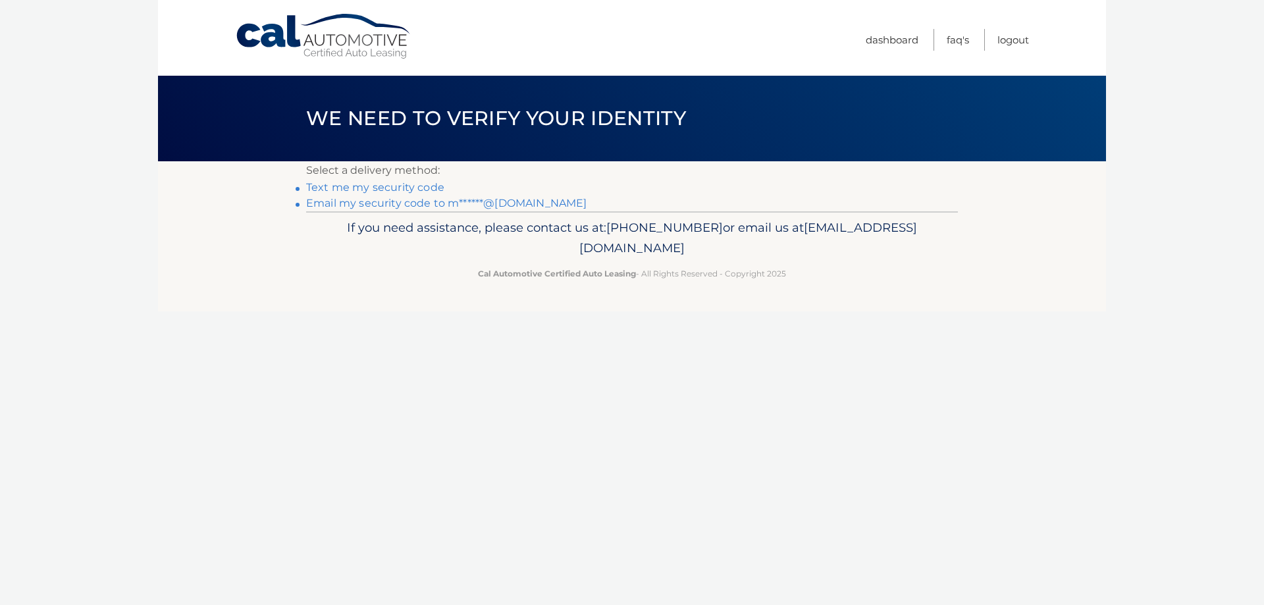
click at [360, 203] on link "Email my security code to m******@[DOMAIN_NAME]" at bounding box center [446, 203] width 281 height 13
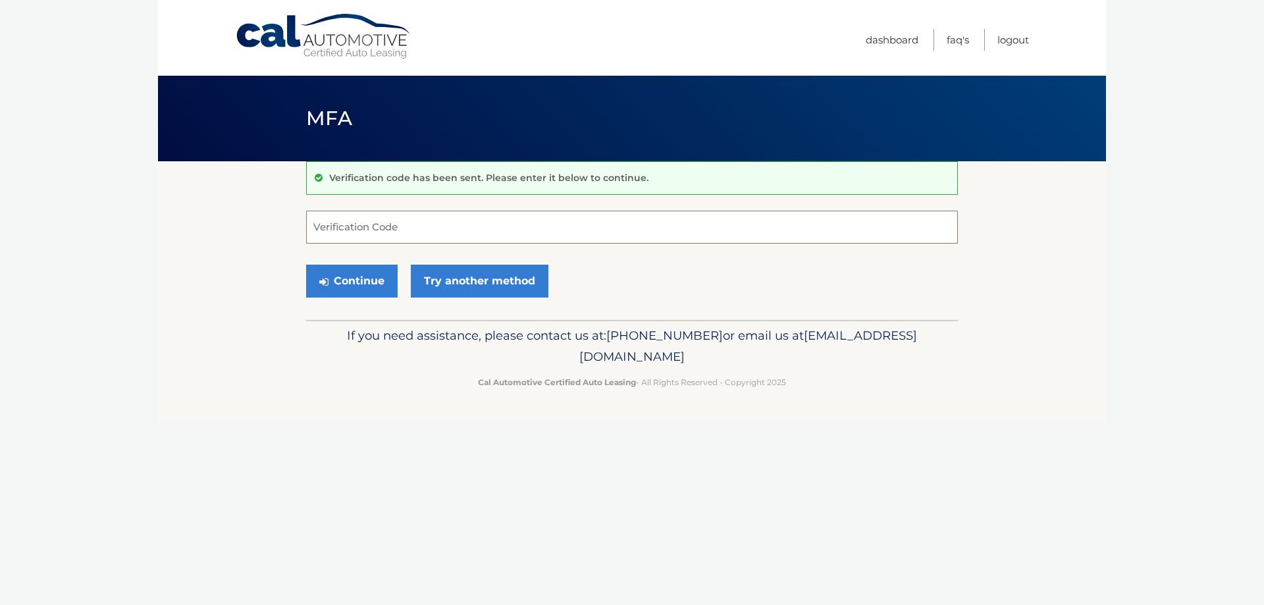
click at [481, 228] on input "Verification Code" at bounding box center [632, 227] width 652 height 33
paste input "148055"
type input "148055"
click at [375, 275] on button "Continue" at bounding box center [352, 281] width 92 height 33
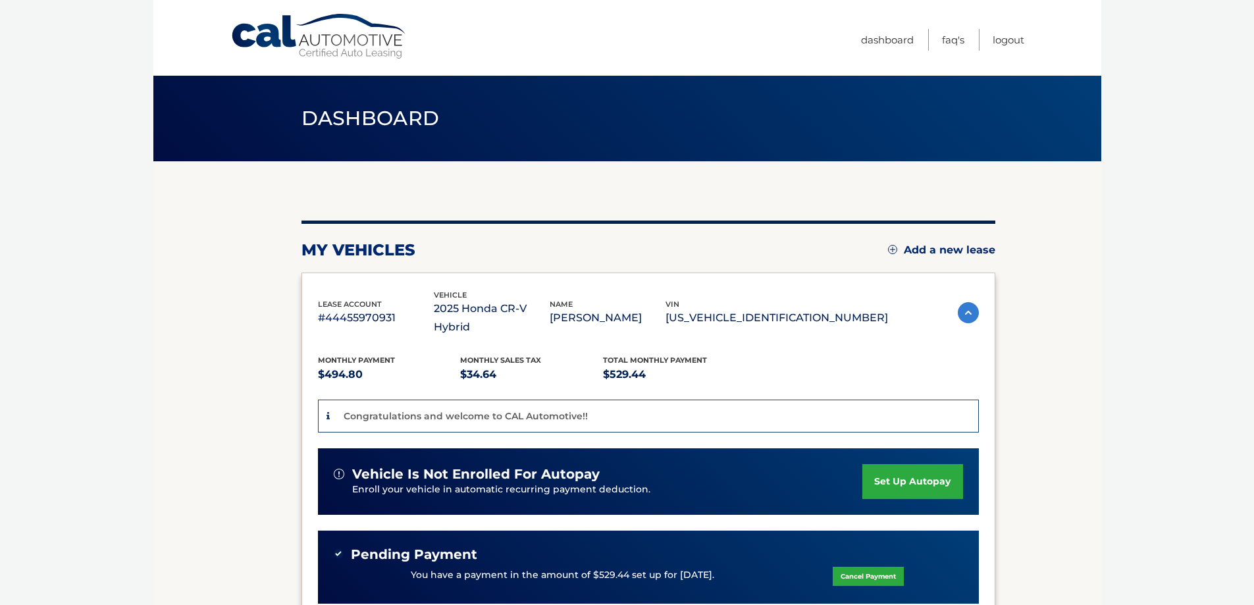
drag, startPoint x: 976, startPoint y: 248, endPoint x: 984, endPoint y: 248, distance: 7.9
click at [974, 248] on link "Add a new lease" at bounding box center [941, 250] width 107 height 13
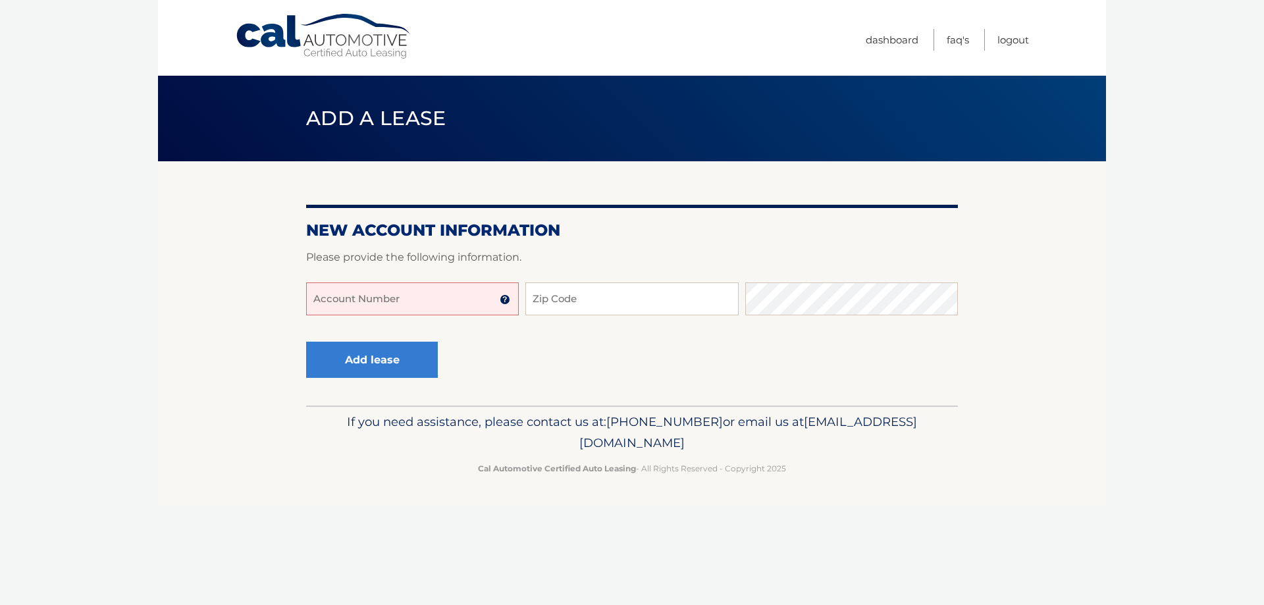
click at [384, 298] on input "Account Number" at bounding box center [412, 298] width 213 height 33
click at [398, 302] on input "44455975540" at bounding box center [412, 298] width 213 height 33
type input "44455975540"
click at [545, 297] on input "Zip Code" at bounding box center [631, 298] width 213 height 33
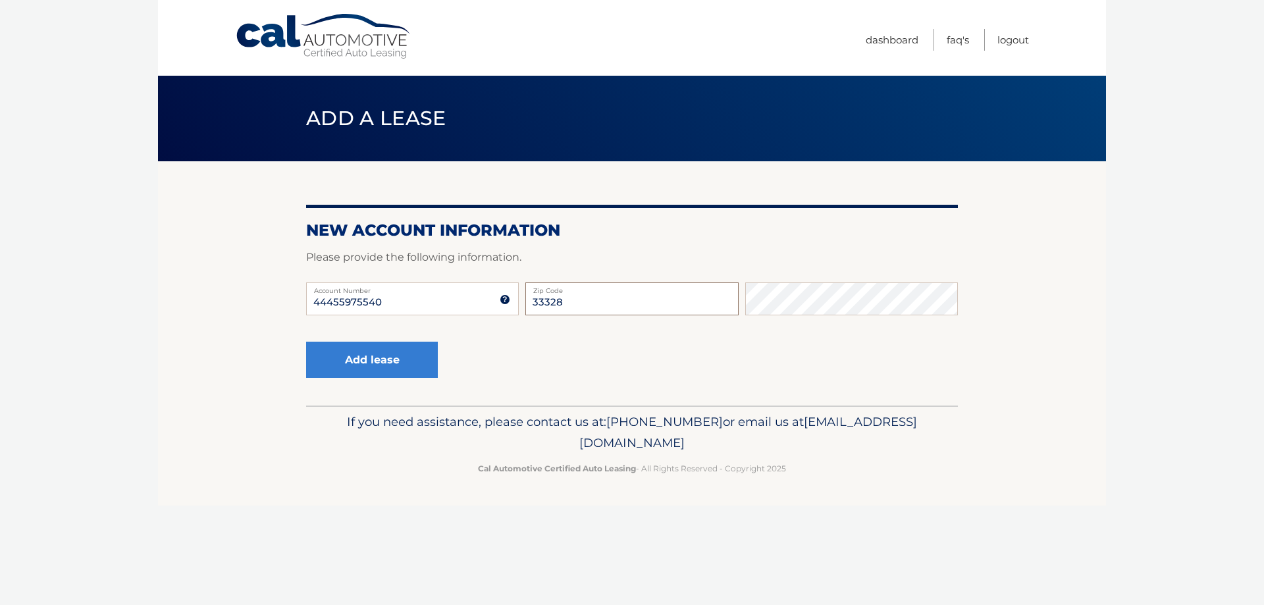
type input "33328"
click at [423, 370] on button "Add lease" at bounding box center [372, 360] width 132 height 36
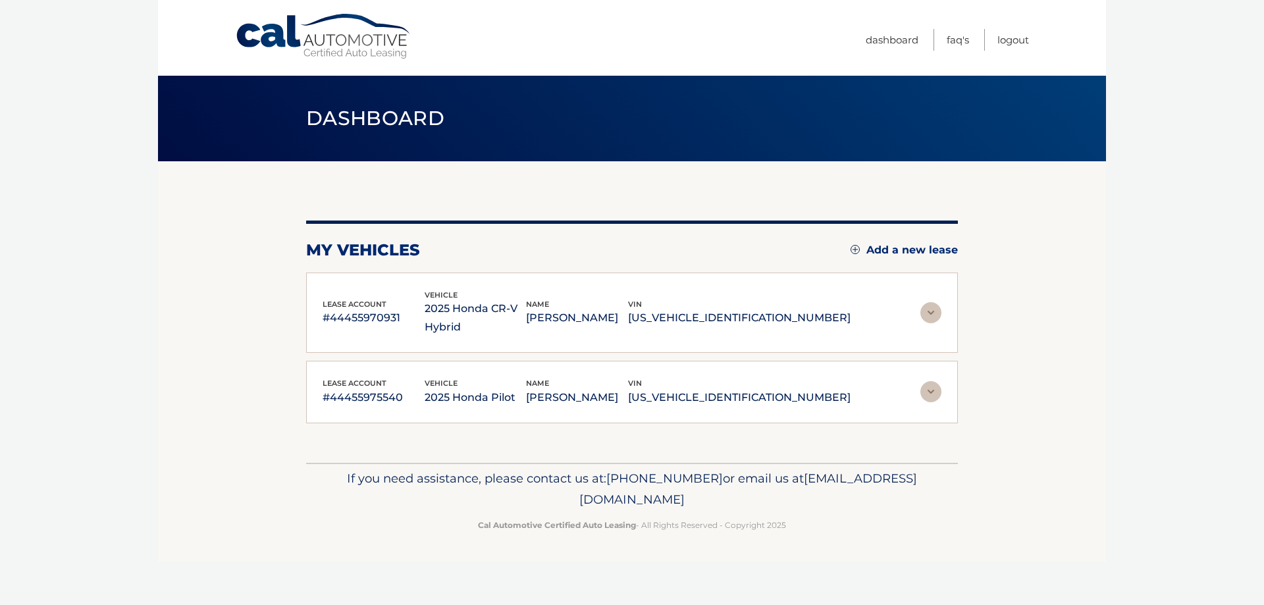
click at [922, 381] on img at bounding box center [930, 391] width 21 height 21
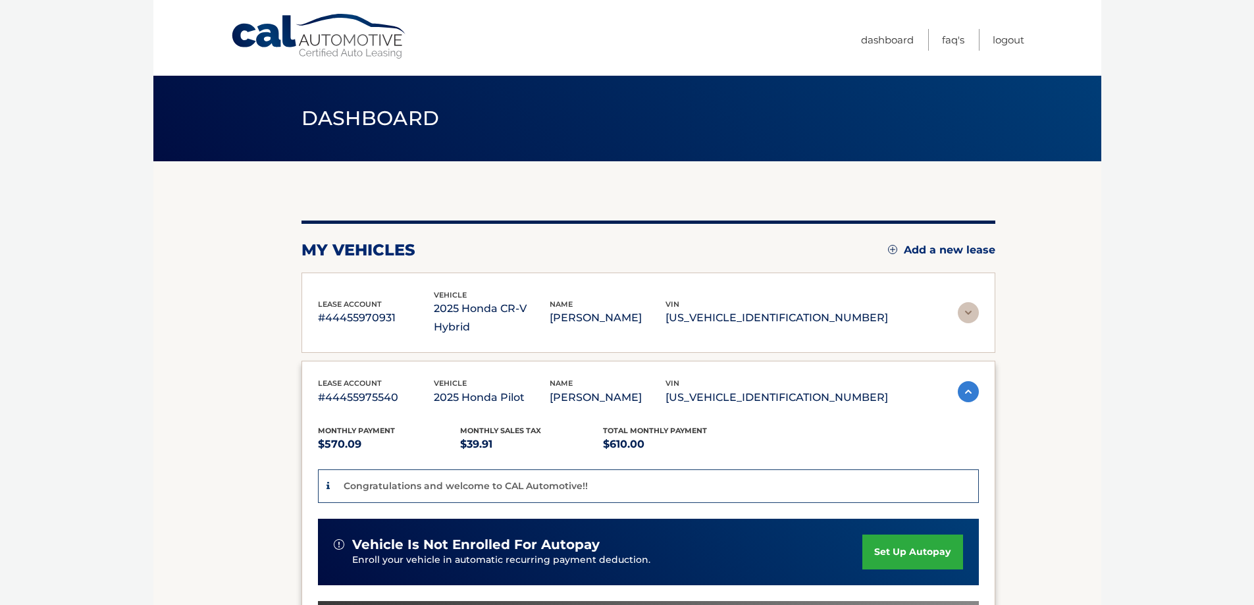
click at [961, 307] on img at bounding box center [968, 312] width 21 height 21
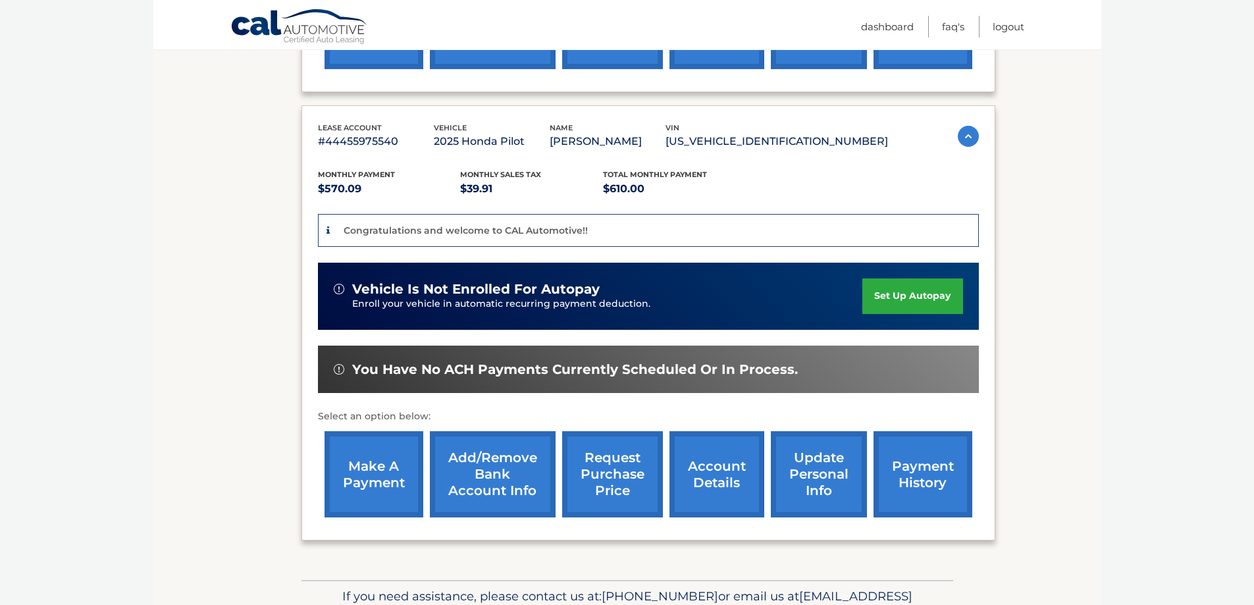
scroll to position [660, 0]
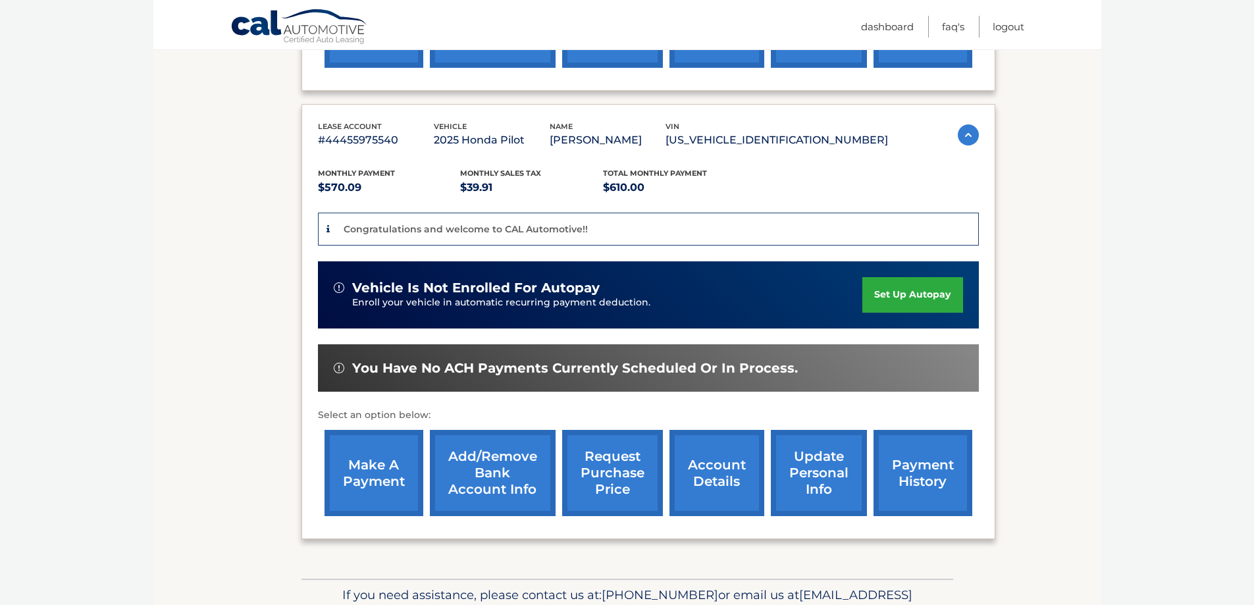
click at [728, 488] on link "account details" at bounding box center [717, 473] width 95 height 86
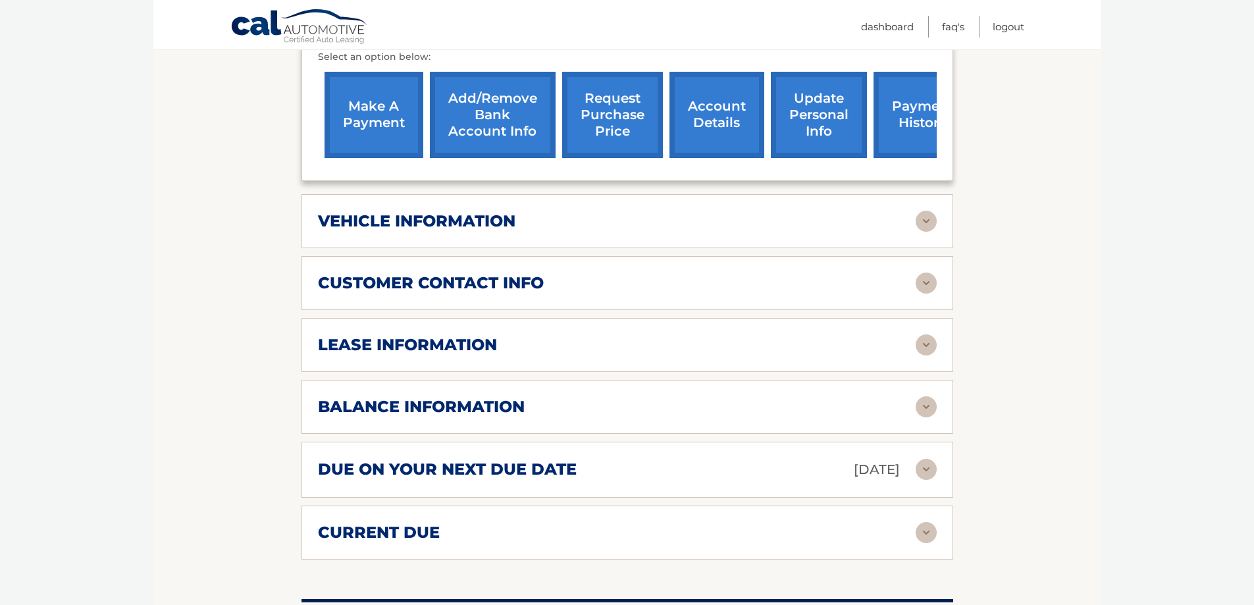
scroll to position [500, 0]
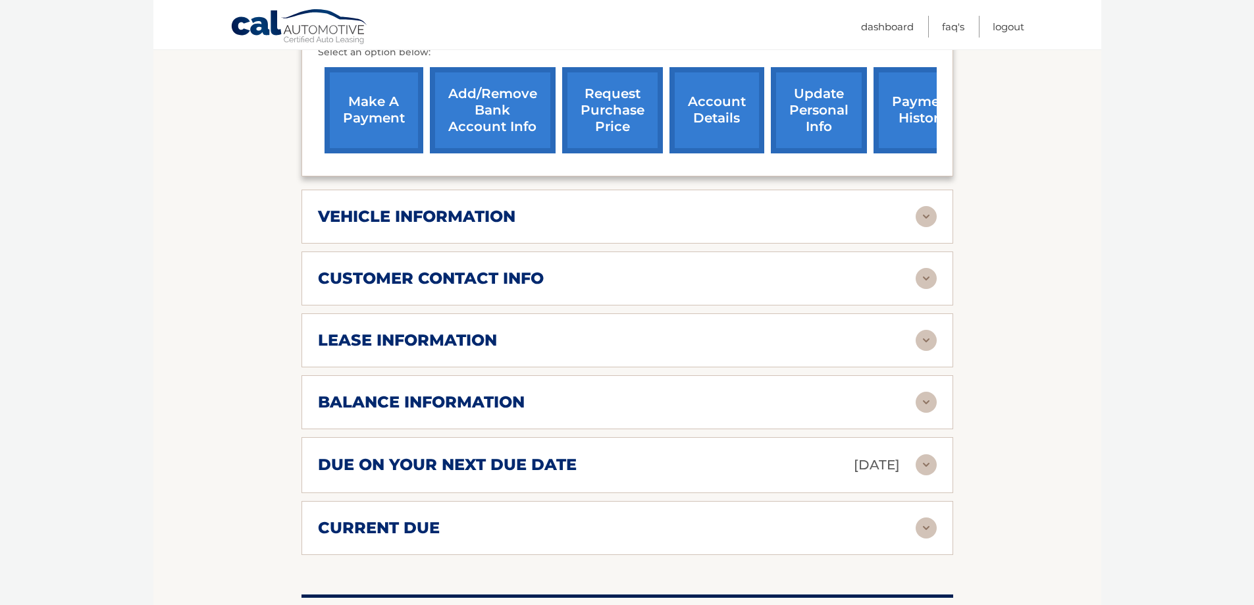
click at [916, 221] on img at bounding box center [926, 216] width 21 height 21
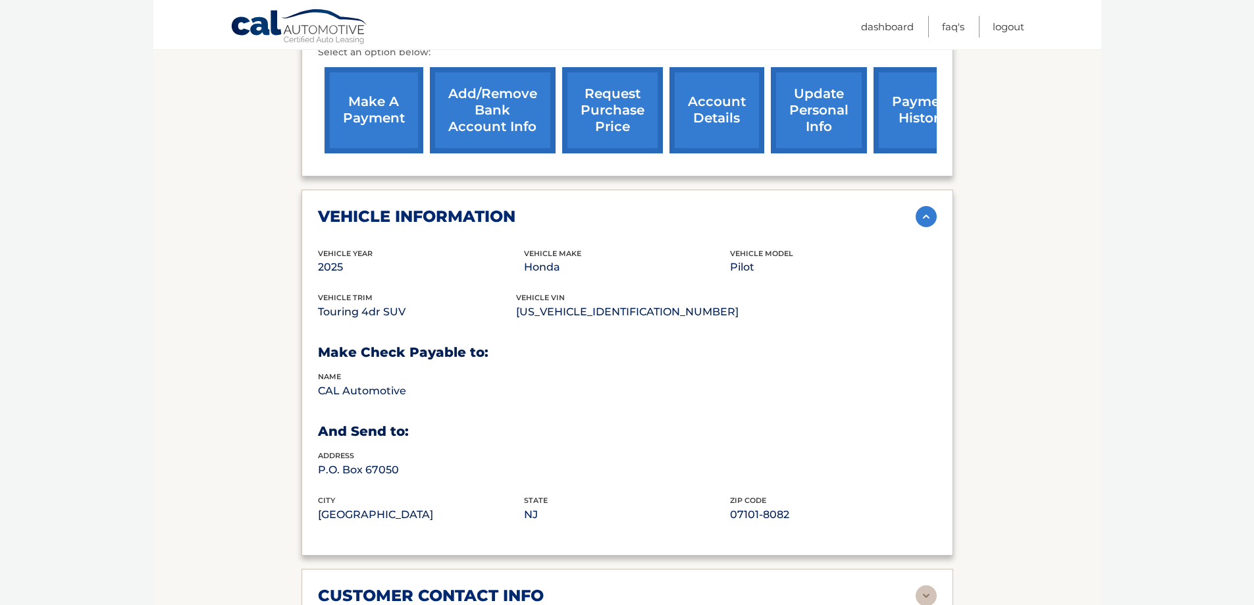
click at [926, 216] on img at bounding box center [926, 216] width 21 height 21
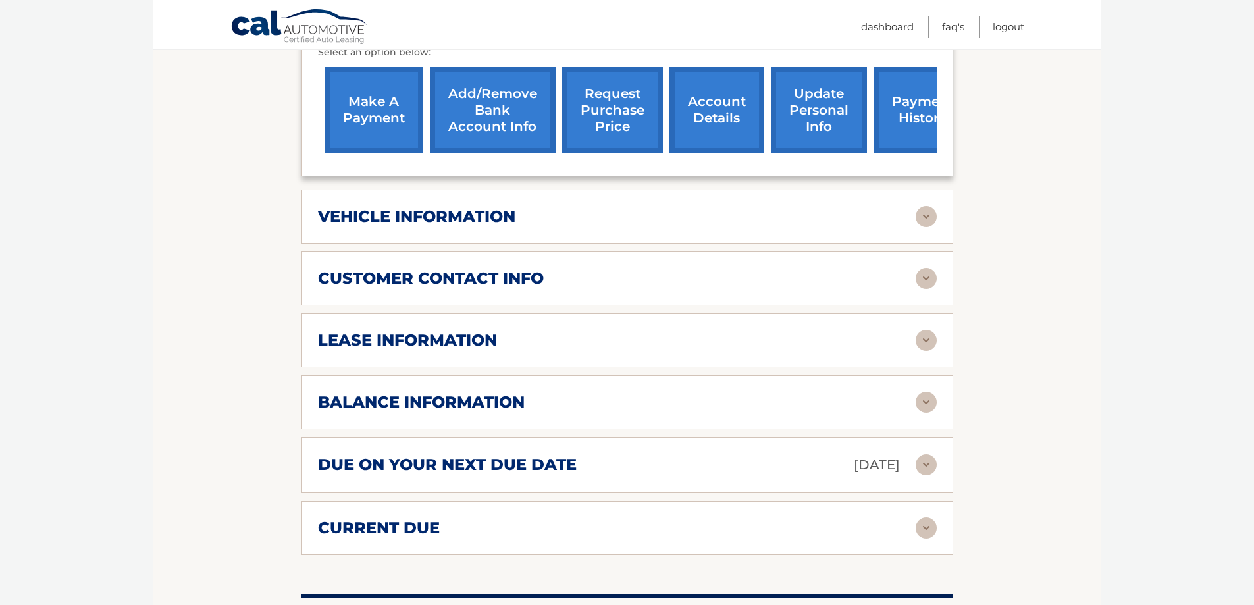
click at [922, 282] on img at bounding box center [926, 278] width 21 height 21
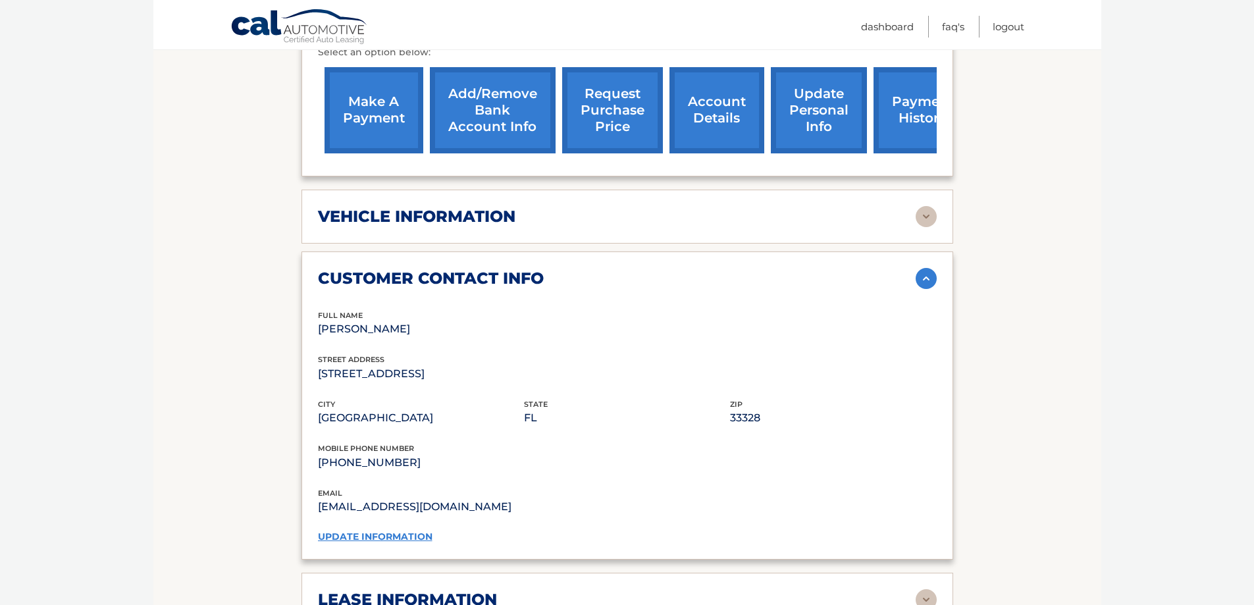
click at [922, 282] on img at bounding box center [926, 278] width 21 height 21
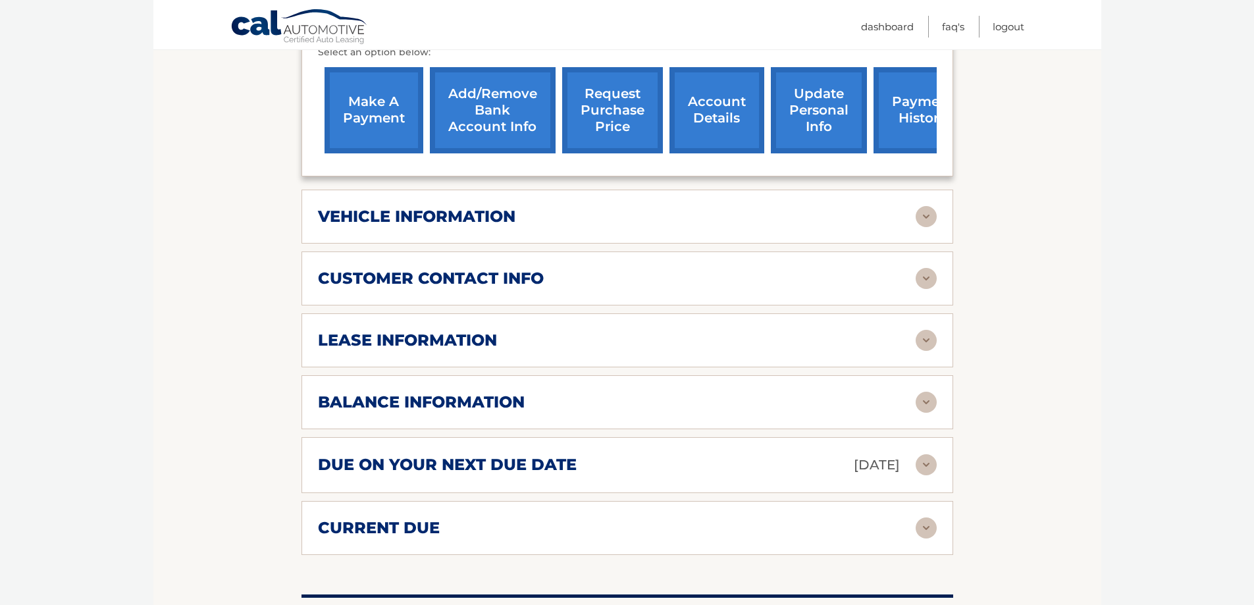
click at [932, 335] on img at bounding box center [926, 340] width 21 height 21
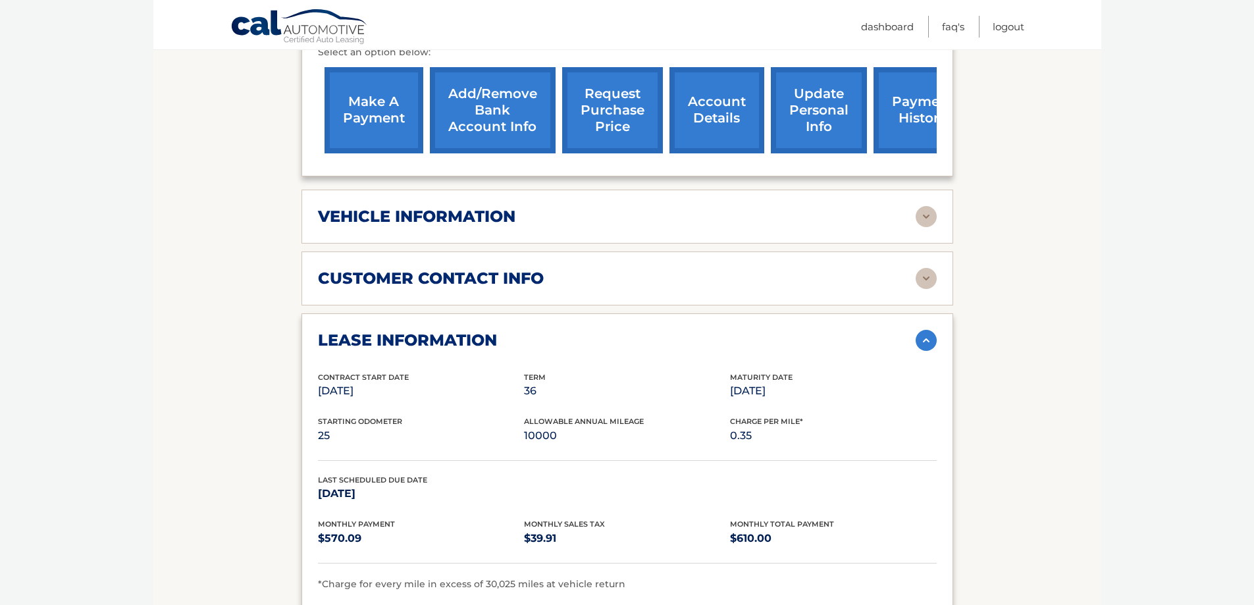
click at [932, 335] on img at bounding box center [926, 340] width 21 height 21
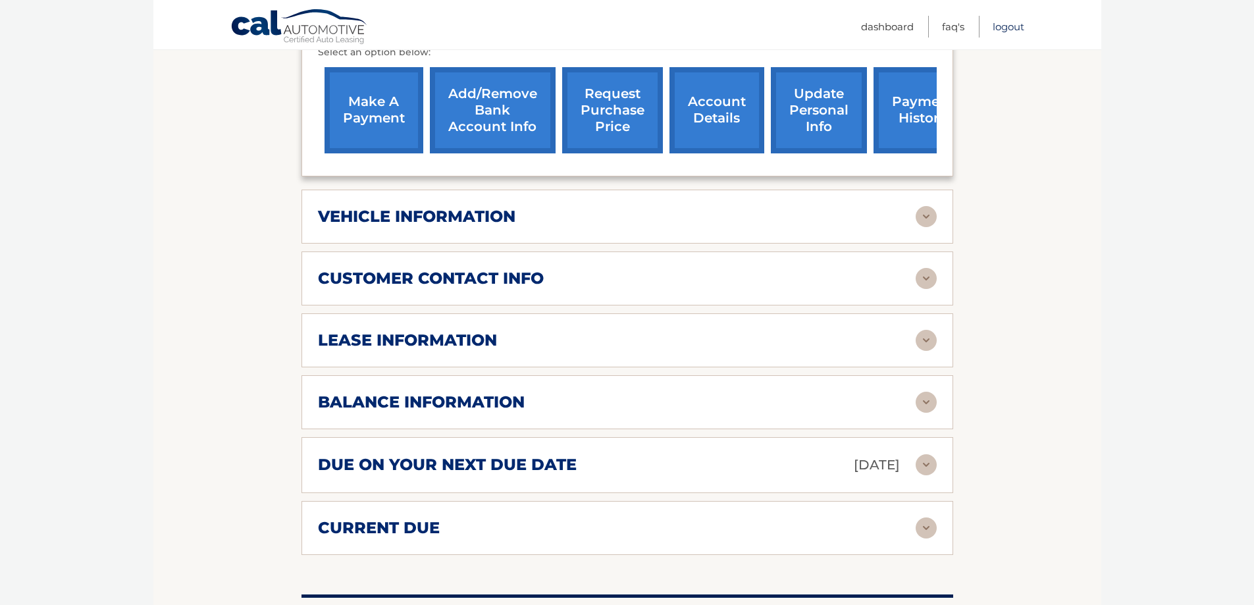
click at [1006, 28] on link "Logout" at bounding box center [1009, 27] width 32 height 22
